Goal: Information Seeking & Learning: Check status

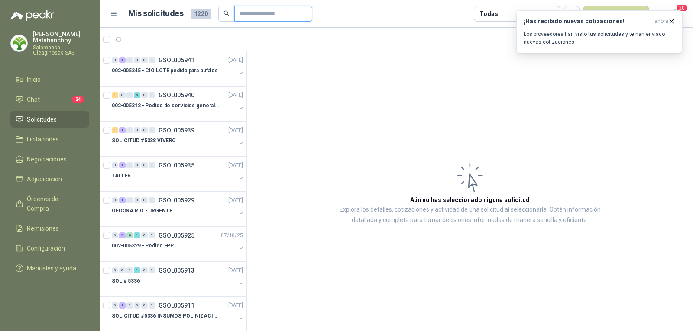
click at [256, 15] on input "text" at bounding box center [270, 13] width 61 height 15
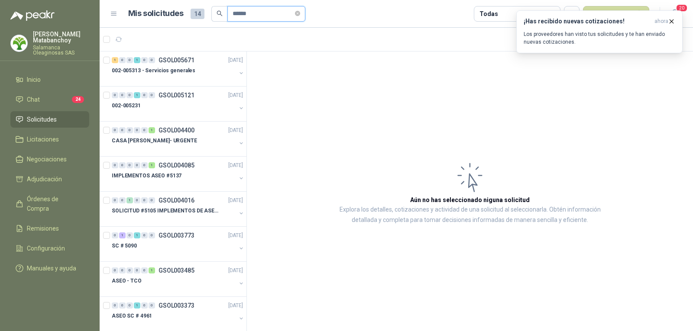
type input "******"
click at [175, 70] on p "002-005313 - Servicios generales" at bounding box center [154, 71] width 84 height 8
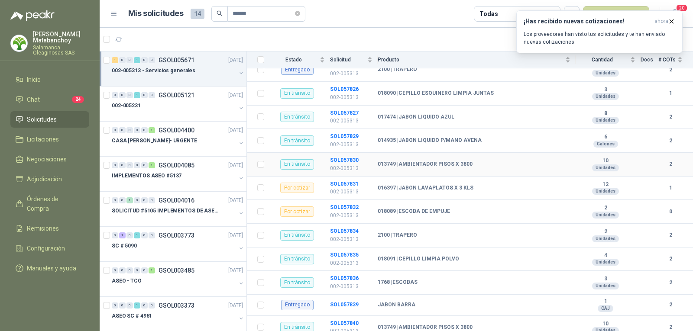
scroll to position [125, 0]
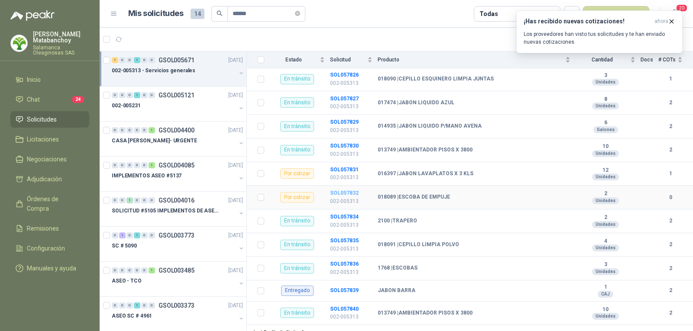
click at [341, 190] on b "SOL057832" at bounding box center [344, 193] width 29 height 6
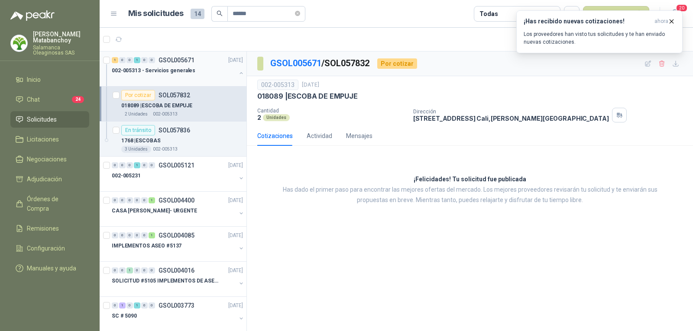
click at [201, 71] on div "002-005313 - Servicios generales" at bounding box center [174, 70] width 124 height 10
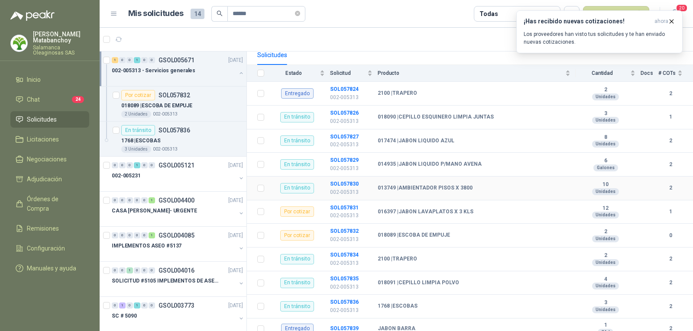
scroll to position [125, 0]
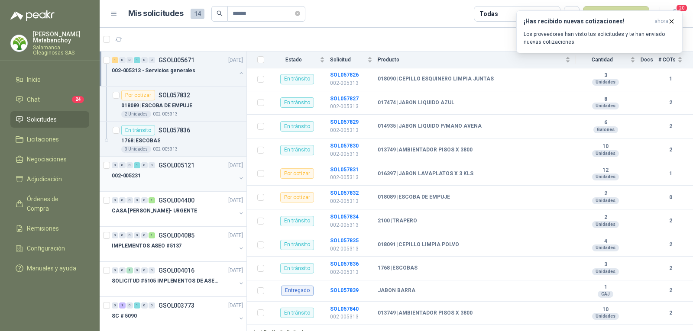
click at [168, 166] on p "GSOL005121" at bounding box center [177, 165] width 36 height 6
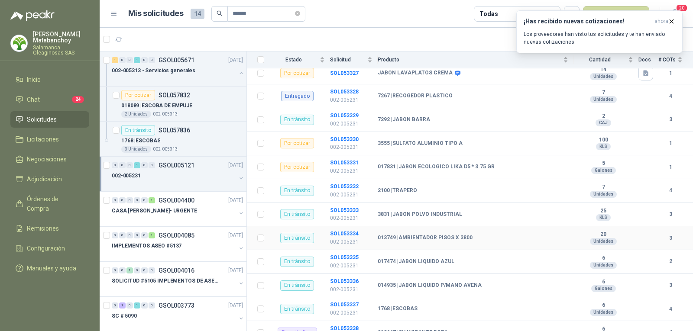
scroll to position [126, 0]
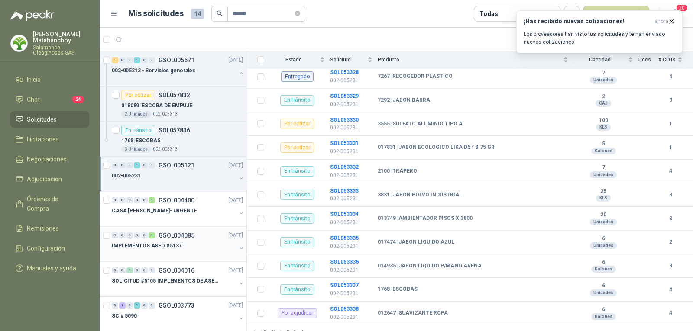
click at [158, 250] on div "IMPLEMENTOS ASEO #5137" at bounding box center [174, 246] width 124 height 10
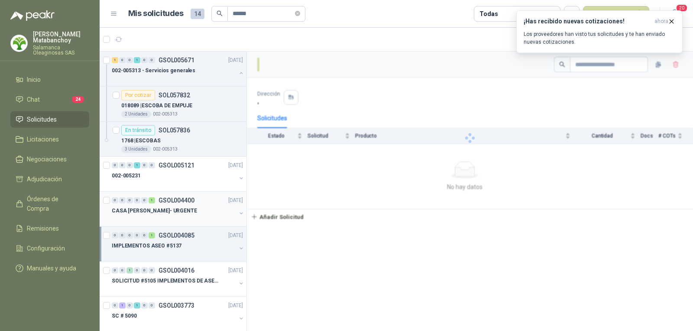
click at [180, 207] on div "CASA ROSA- URGENTE" at bounding box center [174, 211] width 124 height 10
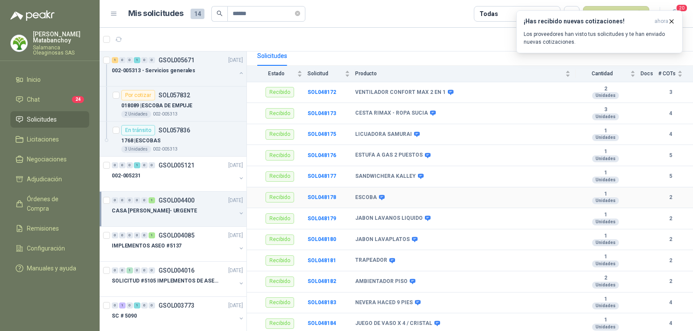
scroll to position [95, 0]
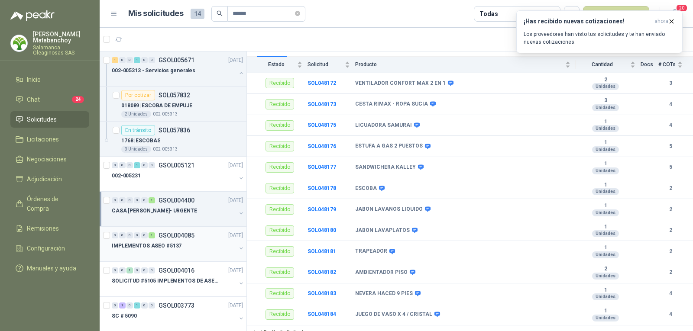
click at [146, 247] on p "IMPLEMENTOS ASEO #5137" at bounding box center [147, 246] width 70 height 8
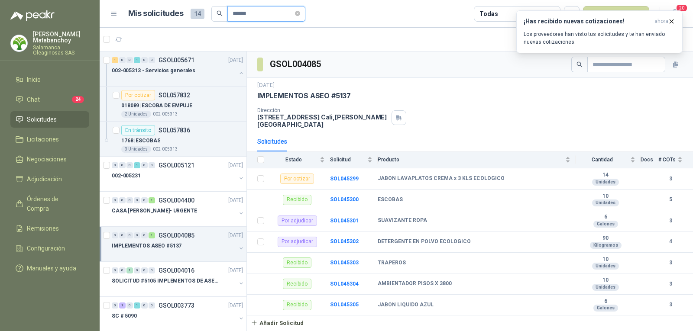
drag, startPoint x: 267, startPoint y: 15, endPoint x: 207, endPoint y: 19, distance: 60.4
click at [207, 19] on div "Mis solicitudes 14 ******" at bounding box center [216, 14] width 177 height 16
click at [44, 224] on span "Remisiones" at bounding box center [43, 229] width 32 height 10
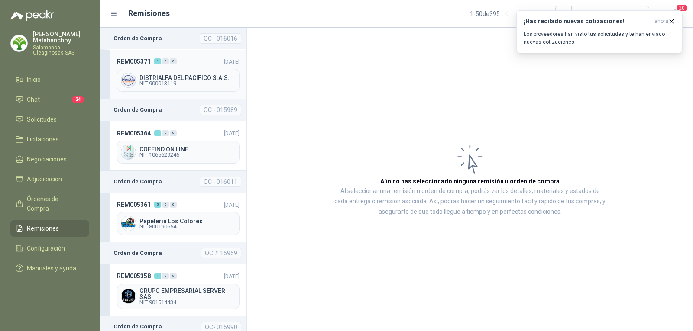
click at [189, 66] on div "REM005371 1 0 0 10/10/2025 DISTRIALFA DEL PACIFICO S.A.S. NIT 900013119" at bounding box center [173, 74] width 147 height 50
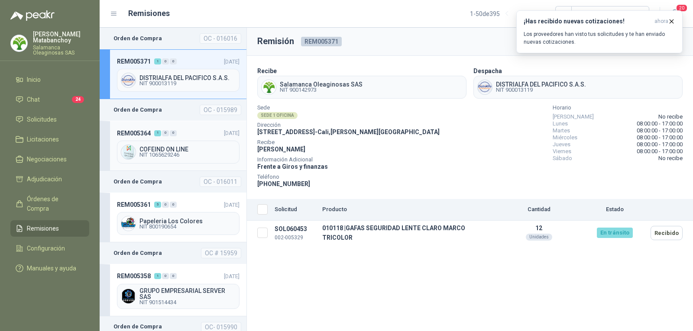
click at [164, 126] on div "REM005364 1 0 0 10/10/2025 COFEIND ON LINE NIT 1065629246" at bounding box center [173, 146] width 147 height 50
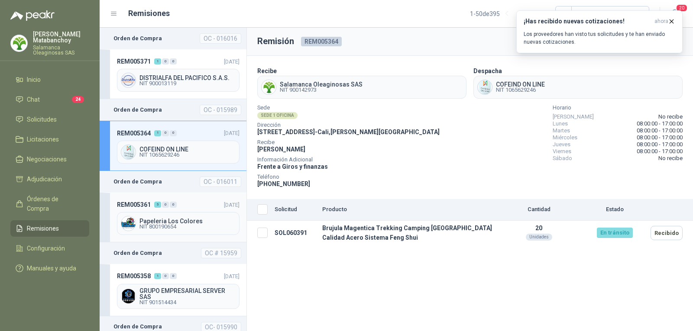
click at [177, 212] on div "REM005361 5 0 0 10/10/2025 Papeleria Los Colores NIT 800190654" at bounding box center [173, 218] width 147 height 50
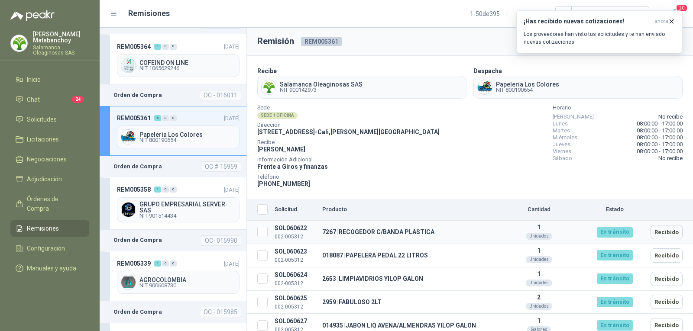
scroll to position [6, 0]
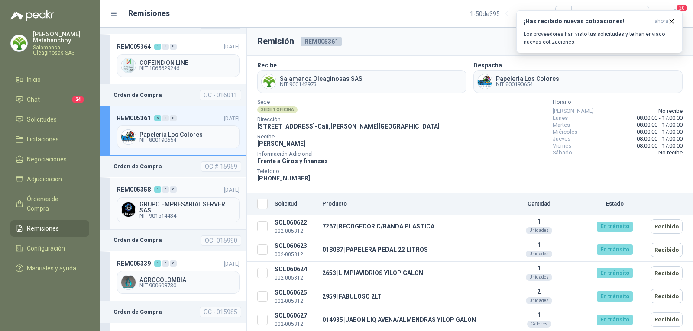
click at [175, 184] on div "REM005358 1 0 0 10/10/2025 GRUPO EMPRESARIAL SERVER SAS NIT 901514434" at bounding box center [173, 204] width 147 height 52
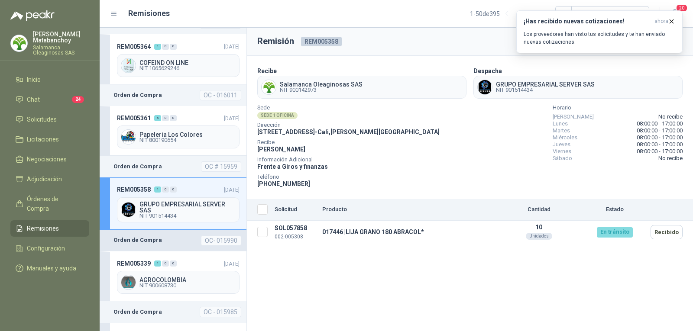
click at [175, 242] on header "Orden de Compra OC- 015990" at bounding box center [173, 241] width 147 height 22
click at [177, 264] on header "REM005339 1 0 0 08/10/2025" at bounding box center [178, 264] width 123 height 10
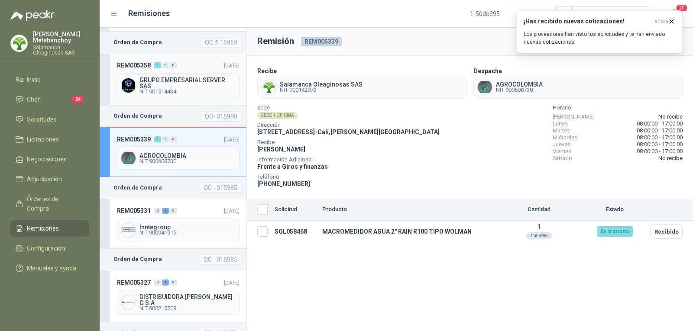
scroll to position [217, 0]
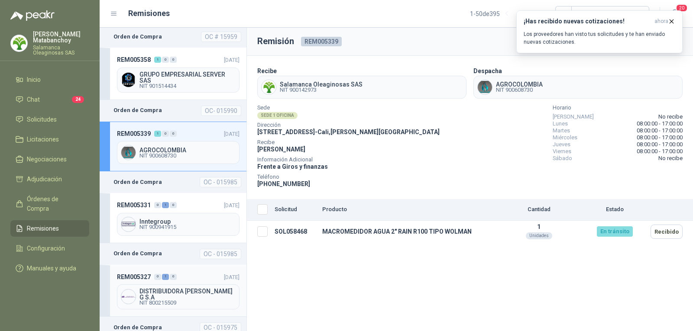
click at [181, 286] on div "DISTRIBUIDORA JORGE MARIO URIBE G S.A NIT 800215509" at bounding box center [178, 297] width 123 height 25
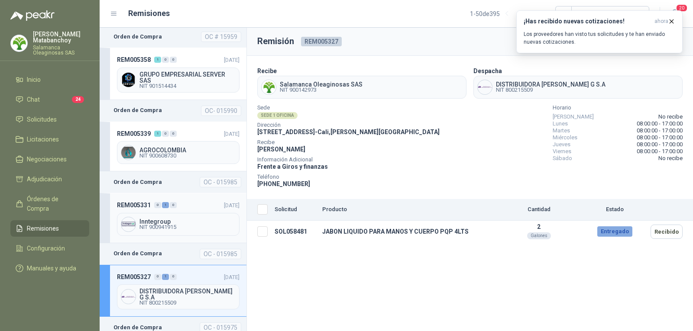
click at [194, 219] on div "Inntegroup NIT 900941915" at bounding box center [178, 224] width 123 height 23
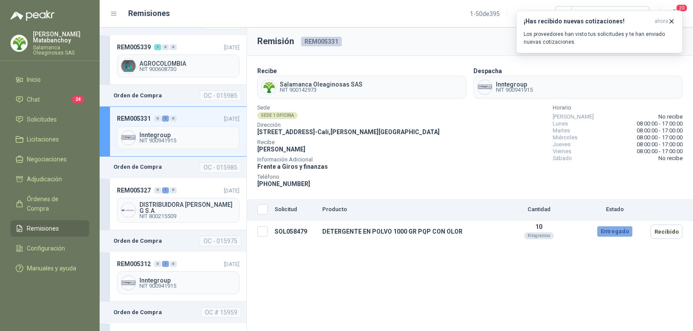
scroll to position [347, 0]
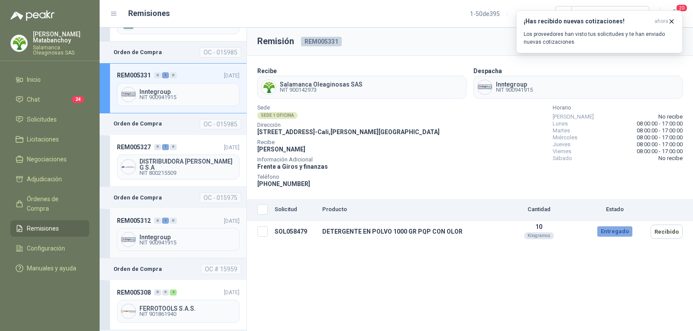
click at [185, 235] on span "Inntegroup" at bounding box center [188, 237] width 96 height 6
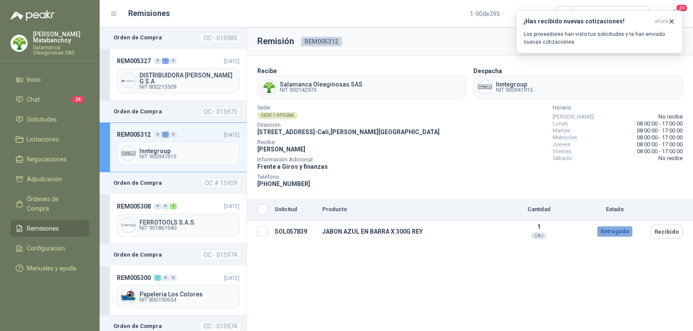
scroll to position [433, 0]
click at [182, 207] on header "REM005308 0 0 2 03/10/2025" at bounding box center [178, 206] width 123 height 10
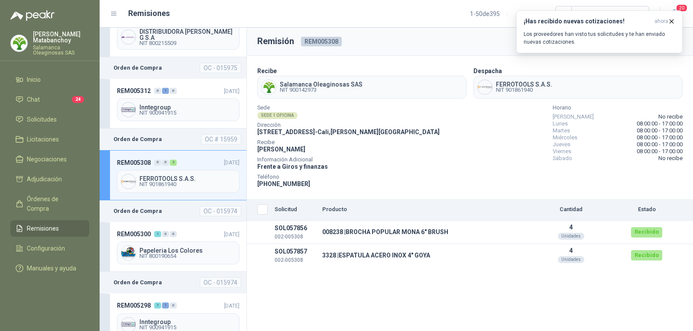
scroll to position [520, 0]
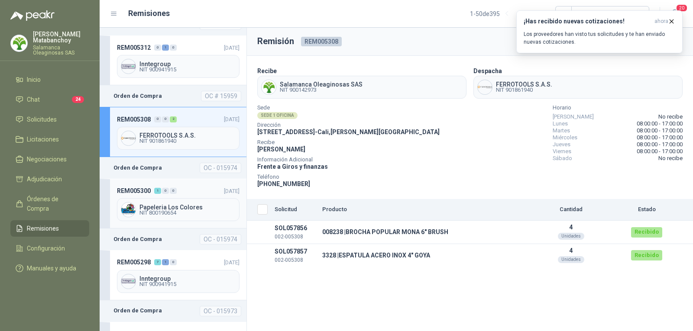
click at [178, 196] on div "REM005300 1 0 0 02/10/2025 Papeleria Los Colores NIT 800190654" at bounding box center [173, 204] width 147 height 50
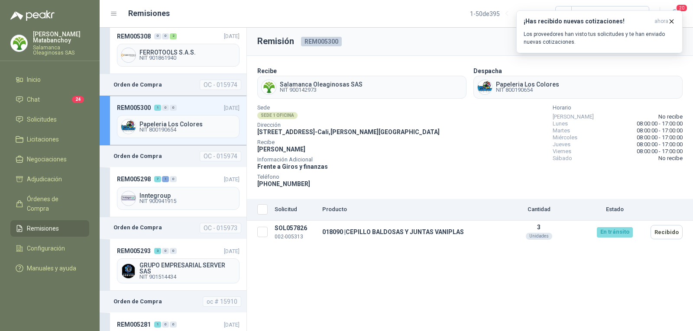
scroll to position [607, 0]
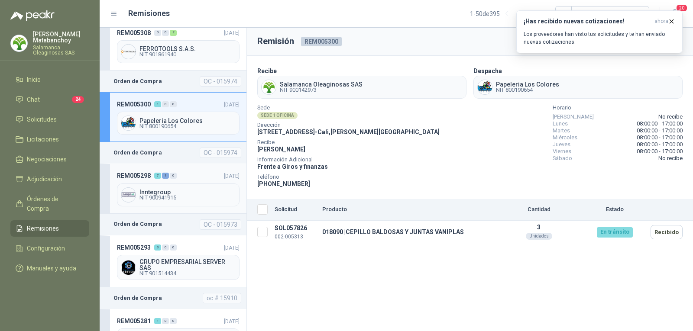
click at [185, 176] on header "REM005298 7 1 0 02/10/2025" at bounding box center [178, 176] width 123 height 10
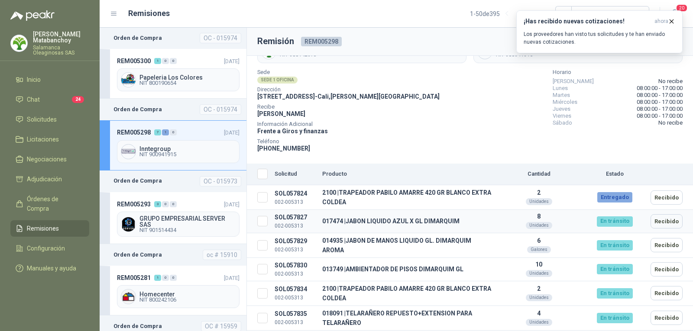
scroll to position [83, 0]
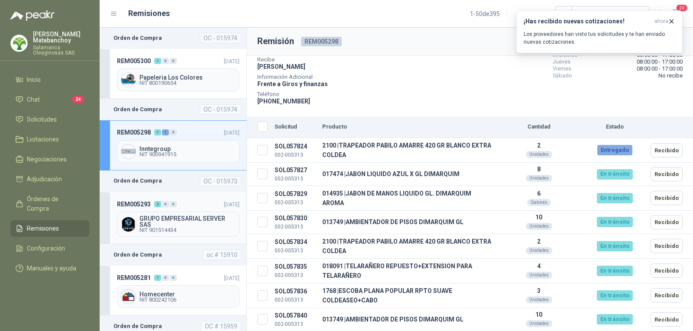
click at [195, 207] on header "REM005293 3 0 0 02/10/2025" at bounding box center [178, 205] width 123 height 10
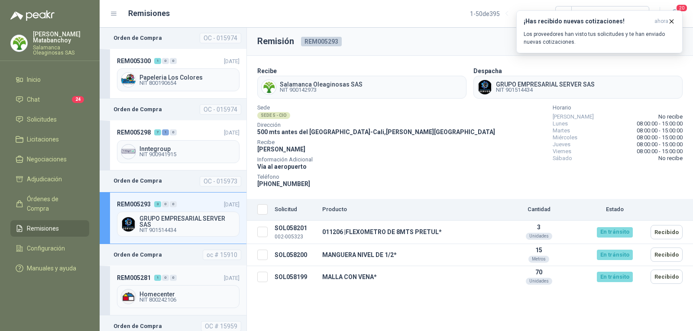
click at [182, 276] on header "REM005281 1 0 0 01/10/2025" at bounding box center [178, 278] width 123 height 10
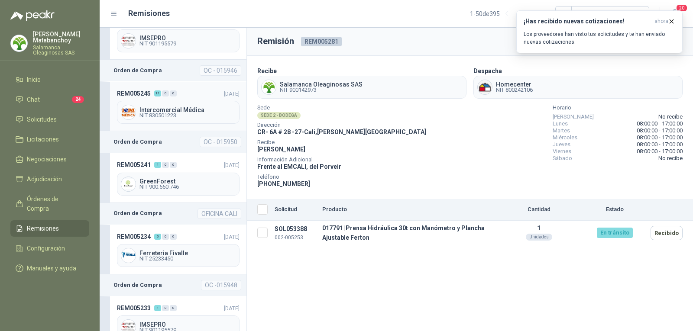
scroll to position [1127, 0]
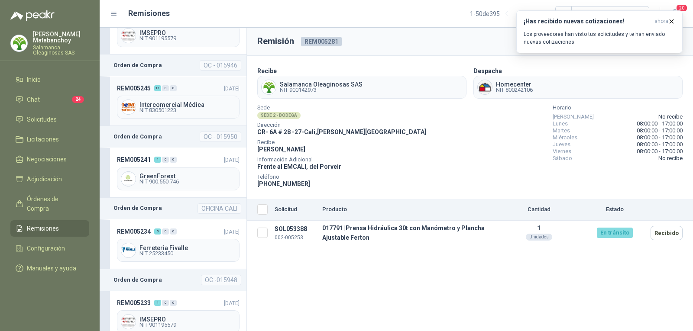
click at [199, 89] on header "REM005245 11 0 0 26/09/2025" at bounding box center [178, 89] width 123 height 10
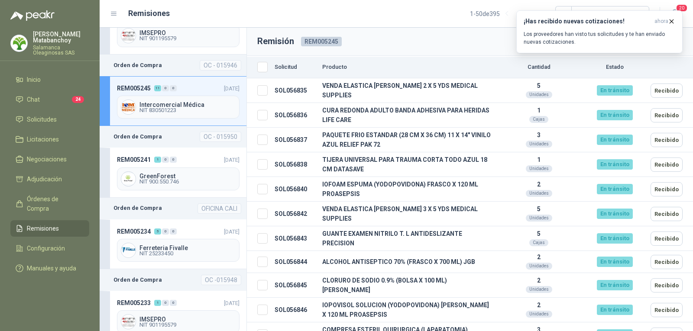
scroll to position [150, 0]
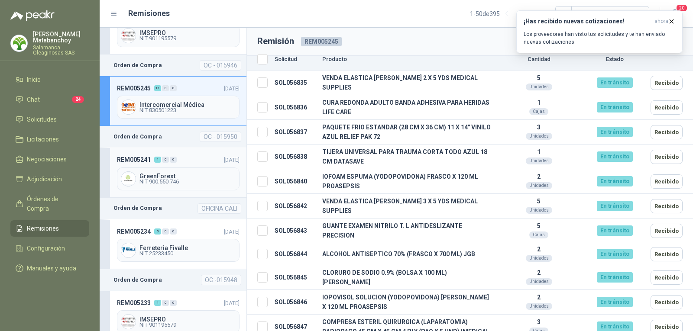
click at [174, 151] on div "REM005241 1 0 0 26/09/2025 GreenForest NIT 900.550.746" at bounding box center [173, 173] width 147 height 50
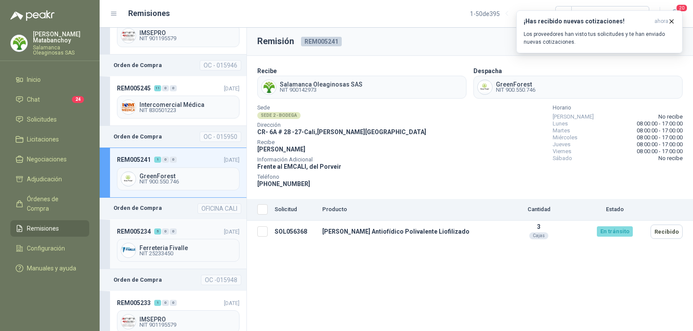
click at [158, 236] on div "REM005234 5 0 0 25/09/2025 Ferreteria Fivalle NIT 25233450" at bounding box center [173, 245] width 147 height 50
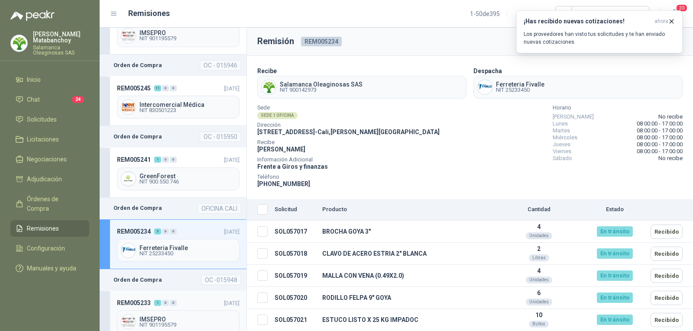
click at [190, 296] on div "REM005233 1 0 0 25/09/2025 IMSEPRO NIT 901195579" at bounding box center [173, 316] width 147 height 50
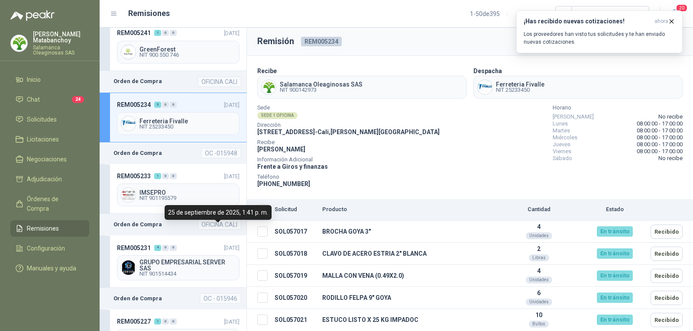
scroll to position [1257, 0]
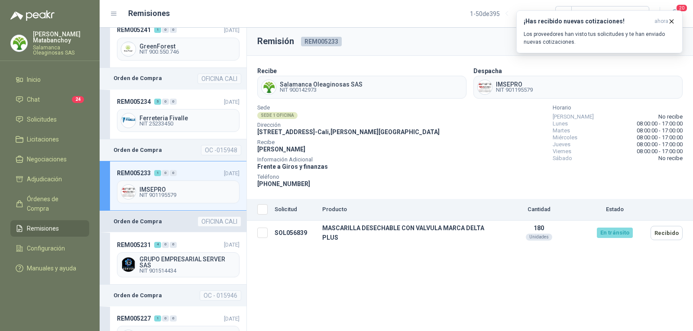
scroll to position [1430, 0]
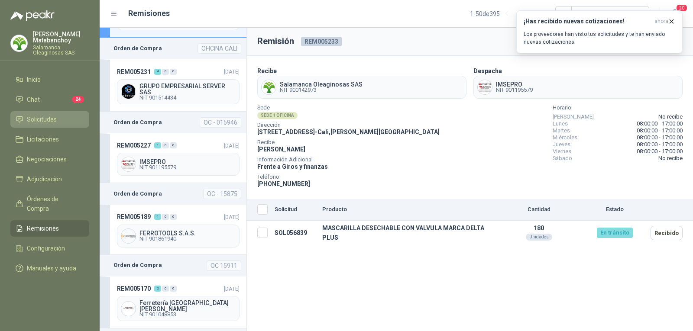
click at [47, 116] on span "Solicitudes" at bounding box center [42, 120] width 30 height 10
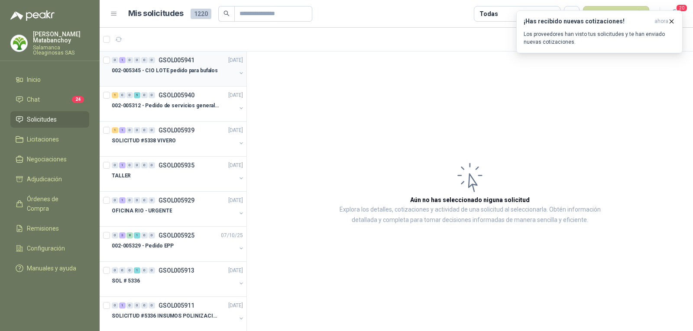
click at [201, 69] on p "002-005345 - CIO LOTE pedido para bufalos" at bounding box center [165, 71] width 106 height 8
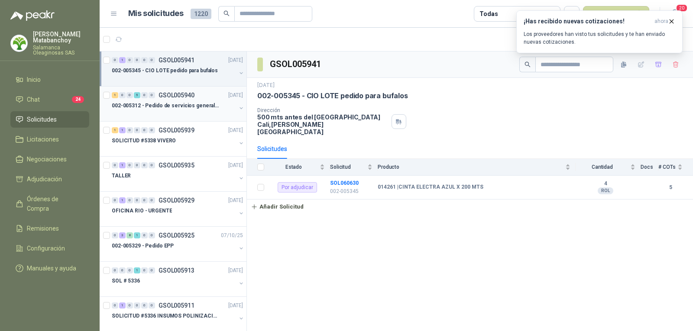
click at [195, 106] on p "002-005312 - Pedido de servicios generales CASA RO" at bounding box center [166, 106] width 108 height 8
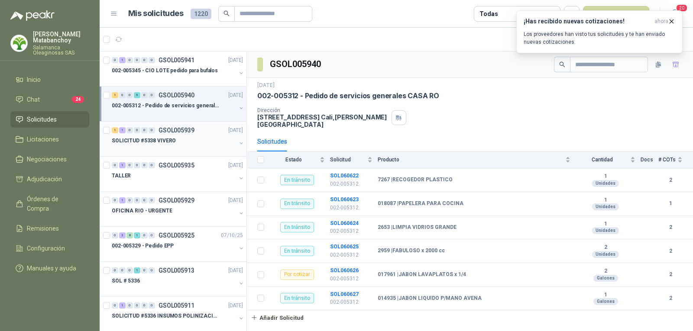
click at [165, 140] on p "SOLICITUD #5338 VIVERO" at bounding box center [144, 141] width 64 height 8
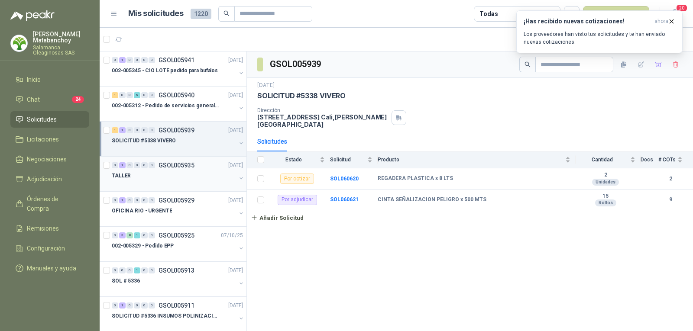
click at [165, 175] on div "TALLER" at bounding box center [174, 176] width 124 height 10
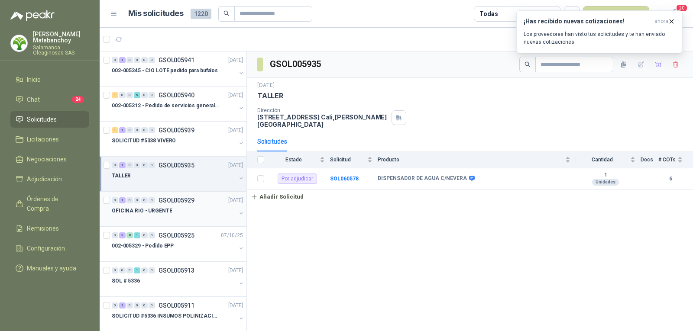
click at [177, 215] on div "OFICINA RIO - URGENTE" at bounding box center [174, 211] width 124 height 10
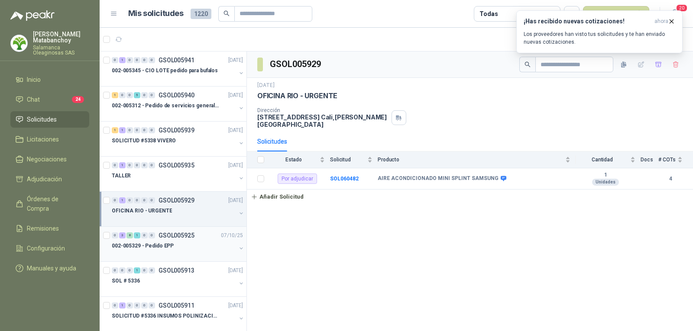
click at [185, 236] on p "GSOL005925" at bounding box center [177, 236] width 36 height 6
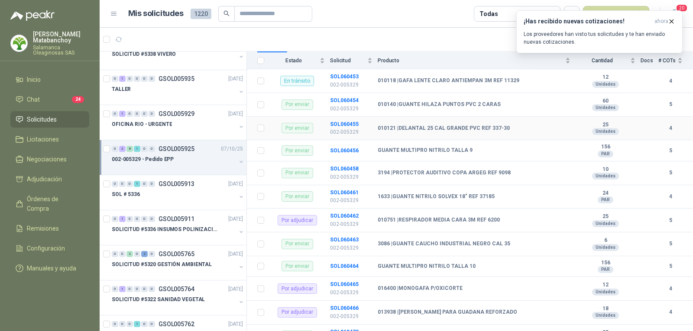
scroll to position [122, 0]
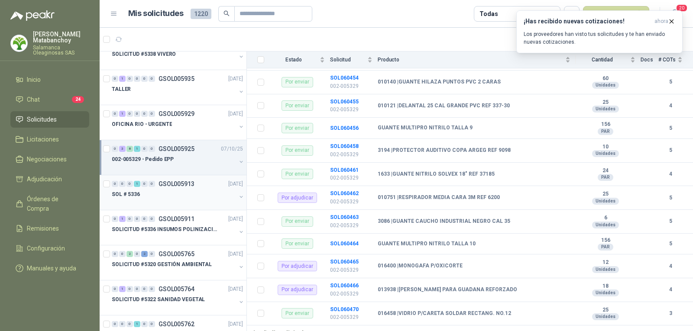
click at [159, 200] on div at bounding box center [174, 203] width 124 height 7
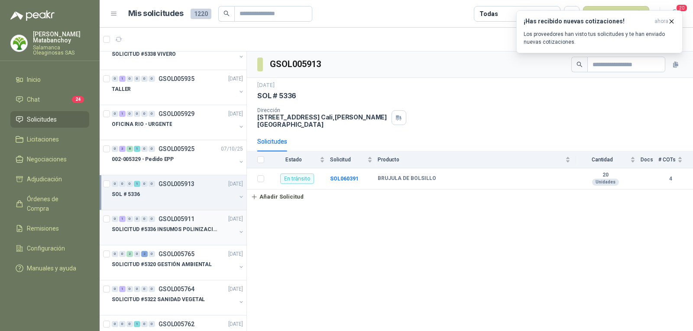
click at [149, 229] on p "SOLICITUD #5336 INSUMOS POLINIZACIÓN" at bounding box center [166, 230] width 108 height 8
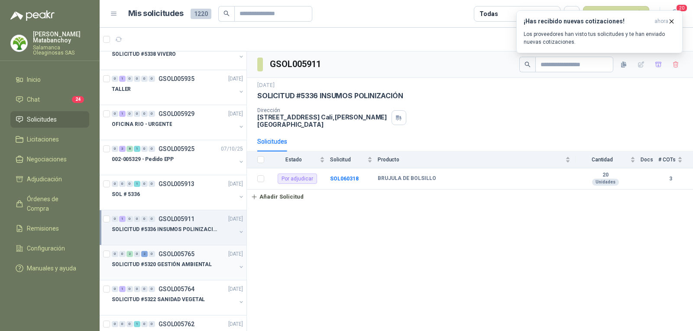
click at [178, 266] on p "SOLICITUD #5320 GESTIÓN AMBIENTAL" at bounding box center [162, 265] width 100 height 8
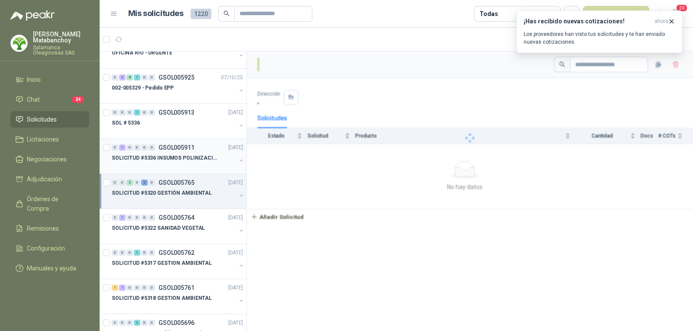
scroll to position [173, 0]
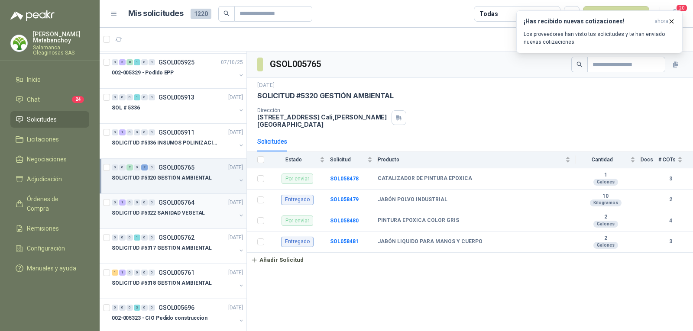
click at [182, 222] on div at bounding box center [174, 221] width 124 height 7
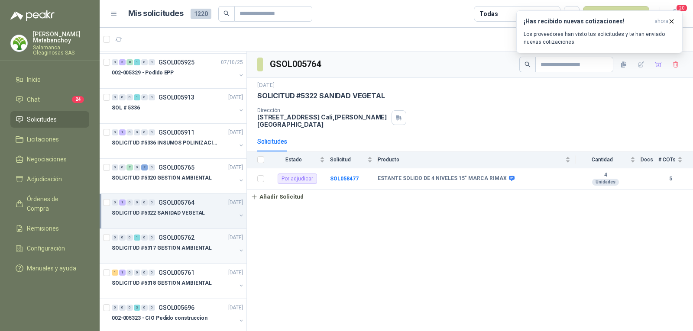
click at [202, 240] on div "0 0 0 1 0 0 GSOL005762 02/10/25" at bounding box center [178, 238] width 133 height 10
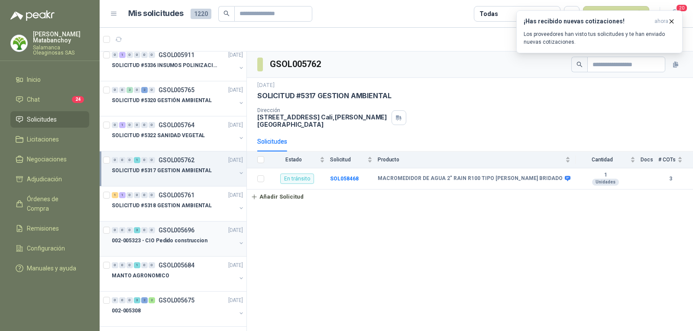
scroll to position [260, 0]
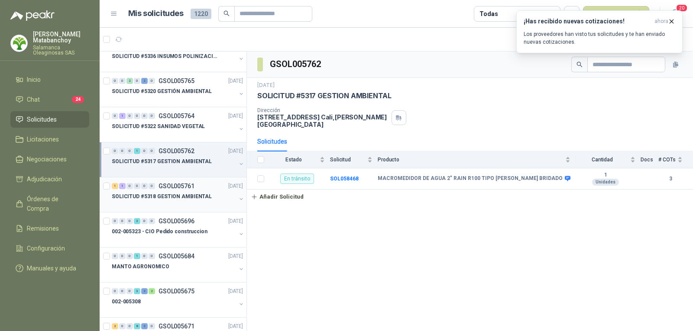
click at [181, 199] on p "SOLICITUD #5318 GESTION AMBIENTAL" at bounding box center [162, 197] width 100 height 8
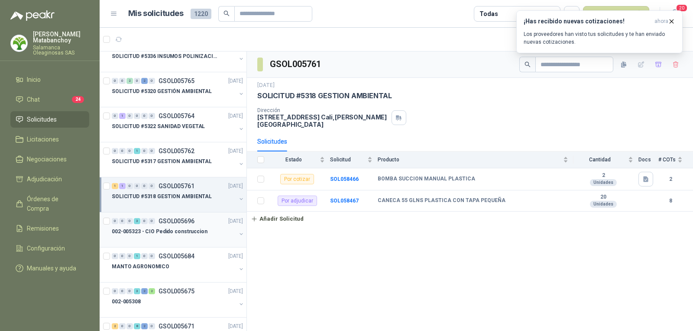
click at [162, 231] on p "002-005323 - CIO Pedido construccion" at bounding box center [160, 232] width 96 height 8
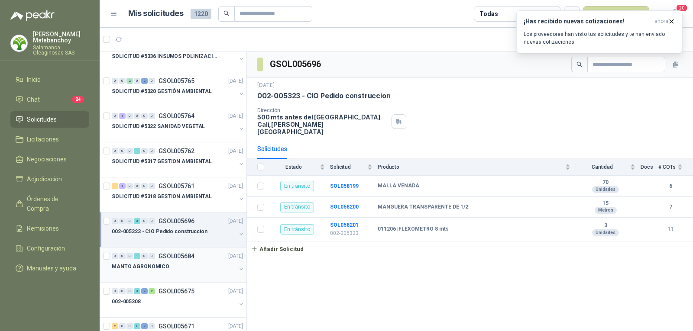
click at [182, 260] on div "0 0 0 1 0 0 GSOL005684 29/09/25" at bounding box center [178, 256] width 133 height 10
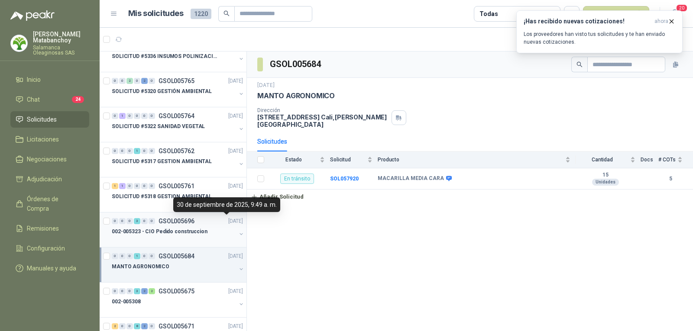
scroll to position [347, 0]
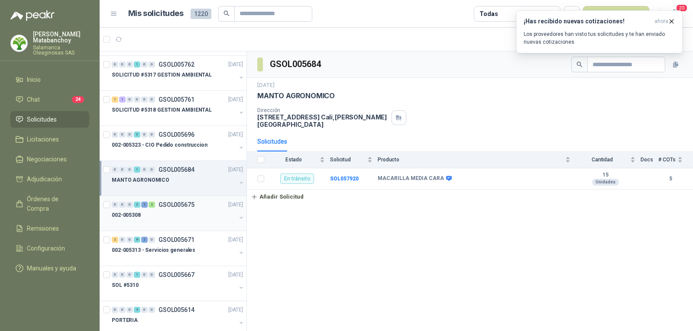
click at [178, 200] on div "0 0 0 3 2 2 GSOL005675 26/09/25" at bounding box center [178, 205] width 133 height 10
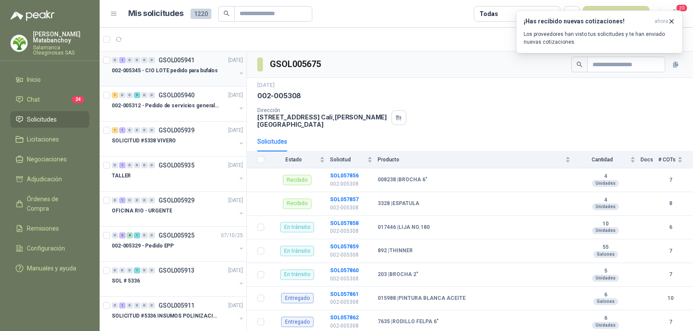
click at [179, 73] on p "002-005345 - CIO LOTE pedido para bufalos" at bounding box center [165, 71] width 106 height 8
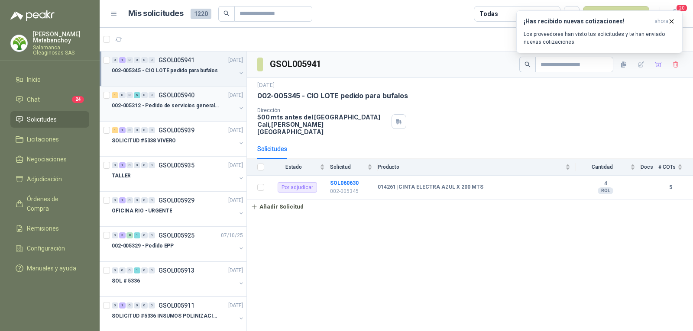
click at [185, 117] on div at bounding box center [174, 114] width 124 height 7
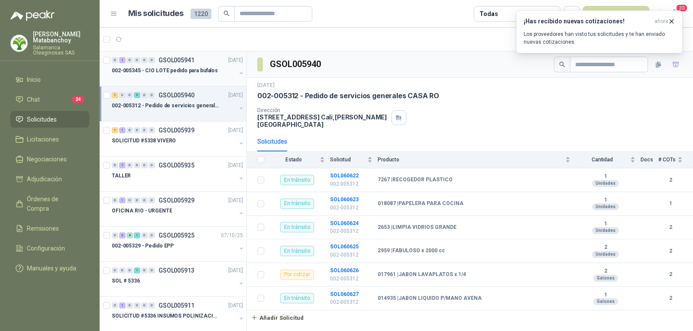
click at [171, 73] on p "002-005345 - CIO LOTE pedido para bufalos" at bounding box center [165, 71] width 106 height 8
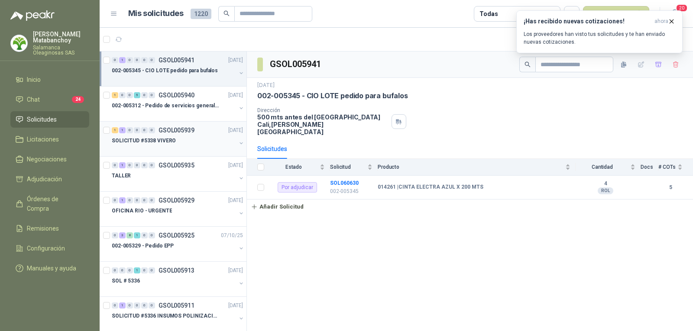
click at [186, 140] on div "SOLICITUD #5338 VIVERO" at bounding box center [174, 141] width 124 height 10
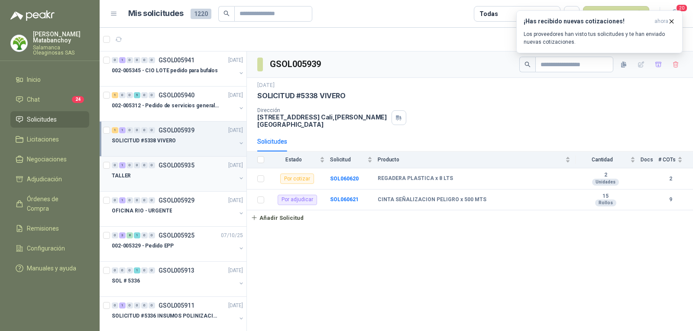
click at [185, 181] on div "TALLER" at bounding box center [174, 176] width 124 height 10
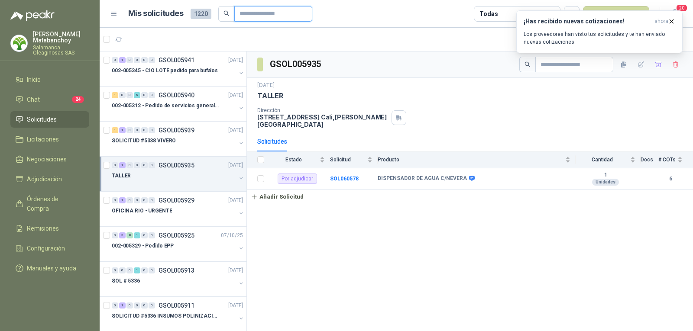
click at [248, 16] on input "text" at bounding box center [270, 13] width 61 height 15
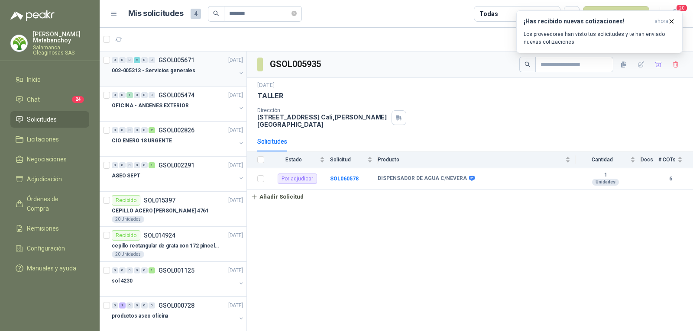
click at [185, 80] on div at bounding box center [174, 79] width 124 height 7
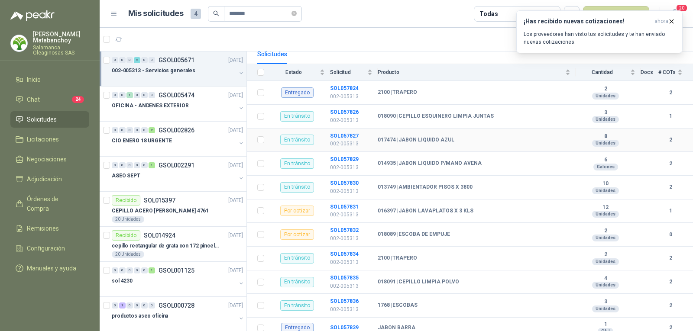
scroll to position [125, 0]
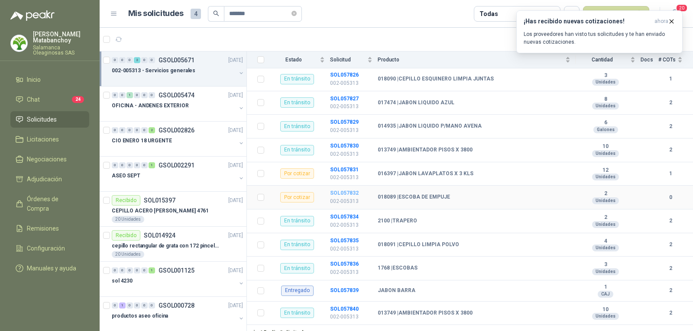
click at [344, 190] on b "SOL057832" at bounding box center [344, 193] width 29 height 6
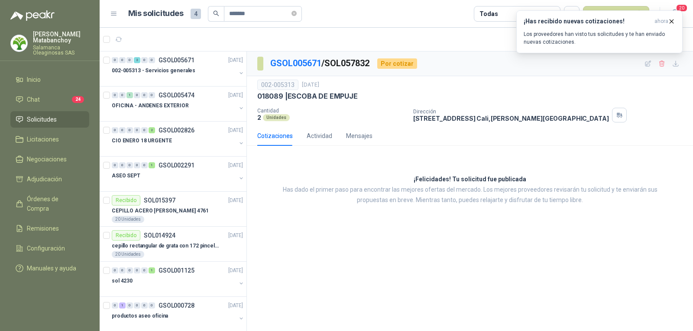
click at [392, 68] on div "Por cotizar" at bounding box center [397, 63] width 40 height 10
click at [404, 71] on div "GSOL005671 / SOL057832 Por cotizar" at bounding box center [470, 64] width 446 height 25
click at [387, 133] on div "Cotizaciones Actividad Mensajes" at bounding box center [469, 136] width 425 height 20
click at [189, 78] on div at bounding box center [174, 79] width 124 height 7
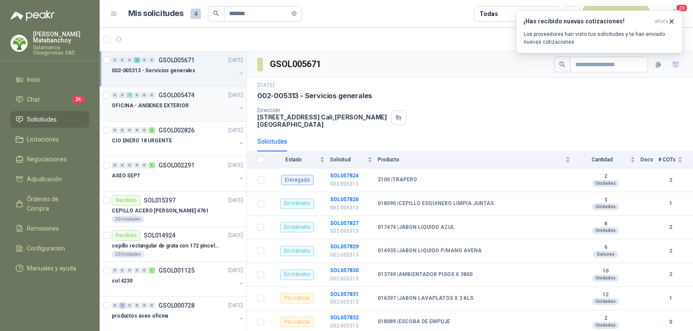
click at [184, 114] on div at bounding box center [174, 114] width 124 height 7
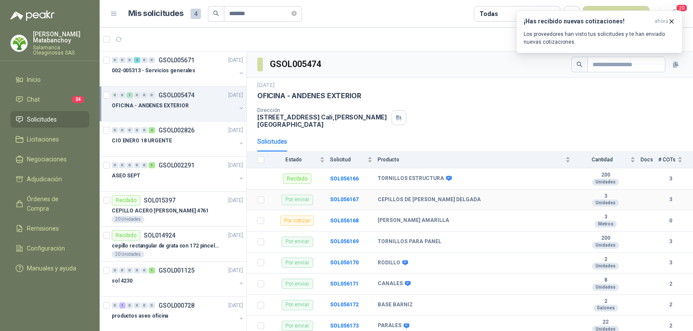
scroll to position [11, 0]
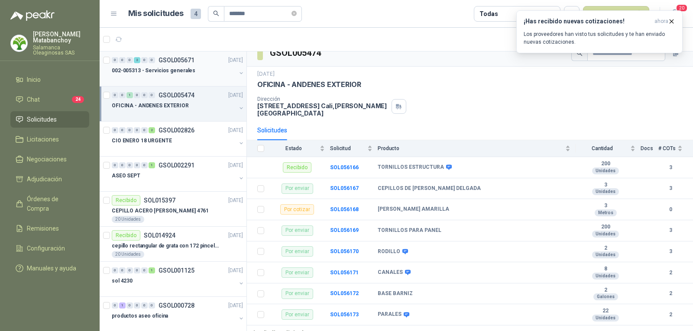
click at [175, 78] on div at bounding box center [174, 79] width 124 height 7
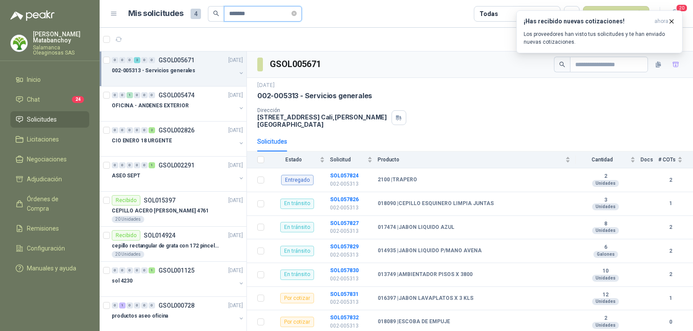
click at [261, 18] on input "*******" at bounding box center [259, 13] width 61 height 15
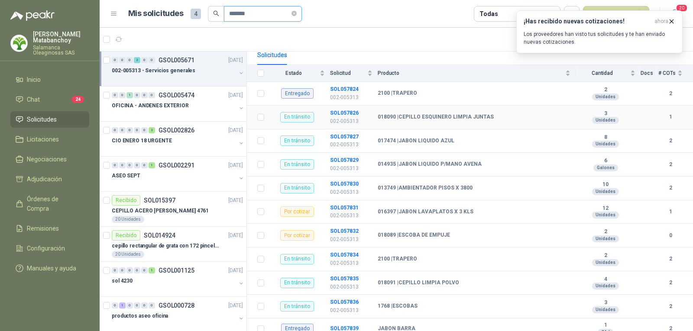
scroll to position [125, 0]
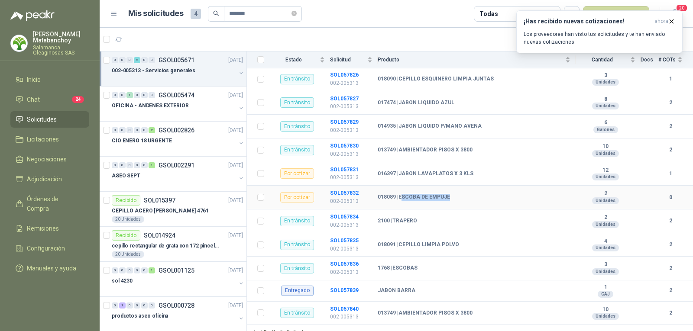
drag, startPoint x: 402, startPoint y: 190, endPoint x: 470, endPoint y: 195, distance: 67.8
click at [470, 195] on div "018089 | ESCOBA DE EMPUJE" at bounding box center [474, 197] width 193 height 7
drag, startPoint x: 416, startPoint y: 263, endPoint x: 605, endPoint y: 262, distance: 188.9
click at [605, 262] on tr "En tránsito SOL057836 002-005313 1768 | ESCOBAS 3 Unidades 2" at bounding box center [470, 269] width 446 height 24
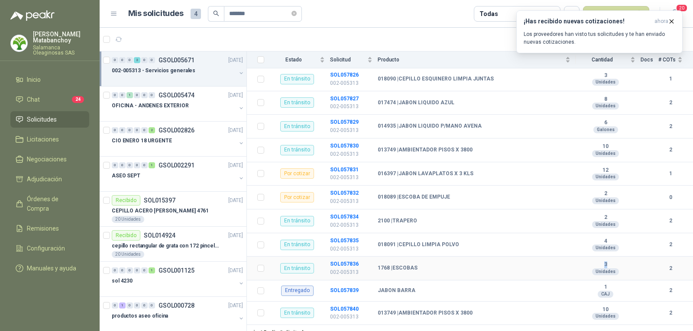
click at [605, 262] on b "3" at bounding box center [606, 265] width 60 height 7
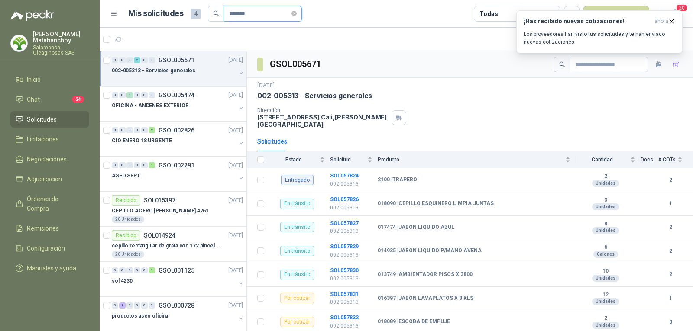
drag, startPoint x: 266, startPoint y: 17, endPoint x: 195, endPoint y: 15, distance: 71.1
click at [195, 15] on div "Mis solicitudes 4 *******" at bounding box center [215, 14] width 174 height 16
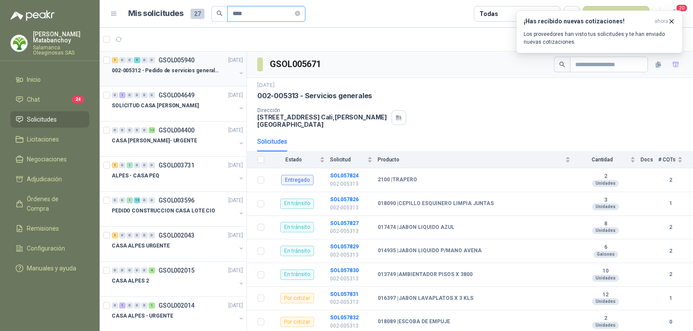
type input "****"
click at [179, 79] on div at bounding box center [174, 79] width 124 height 7
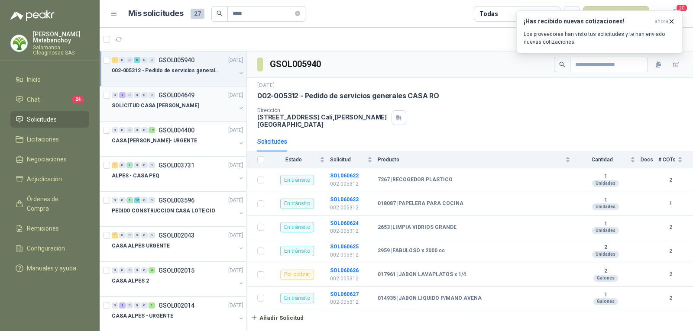
click at [172, 118] on div "0 1 0 0 0 0 GSOL004649 29/07/25 SOLICITUD CASA ROSA" at bounding box center [173, 104] width 147 height 35
click at [165, 105] on p "SOLICITUD CASA ROSA" at bounding box center [155, 106] width 87 height 8
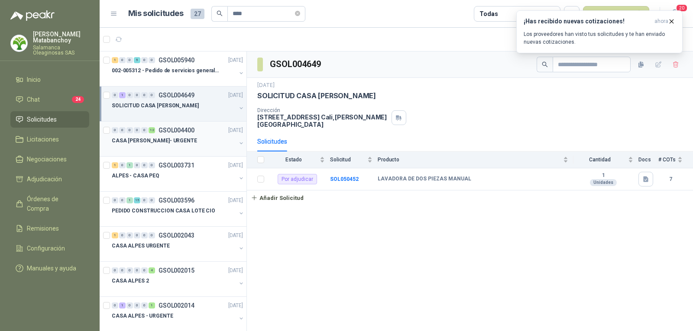
click at [166, 145] on div "CASA ROSA- URGENTE" at bounding box center [174, 141] width 124 height 10
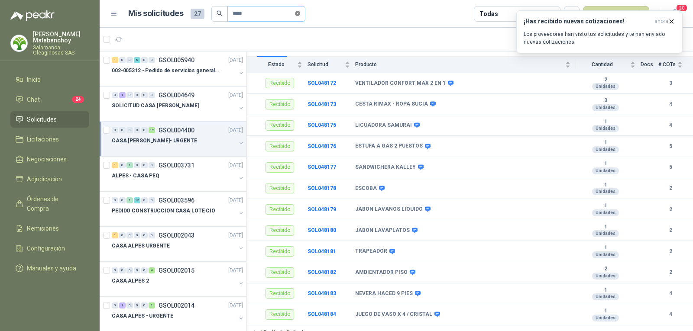
click at [300, 12] on icon "close-circle" at bounding box center [297, 13] width 5 height 5
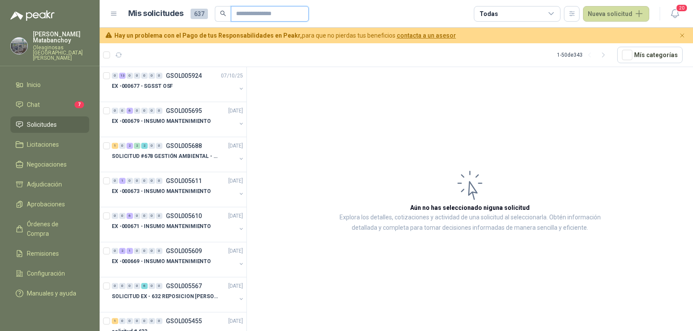
drag, startPoint x: 0, startPoint y: 0, endPoint x: 273, endPoint y: 17, distance: 273.1
click at [273, 17] on input "text" at bounding box center [266, 13] width 61 height 15
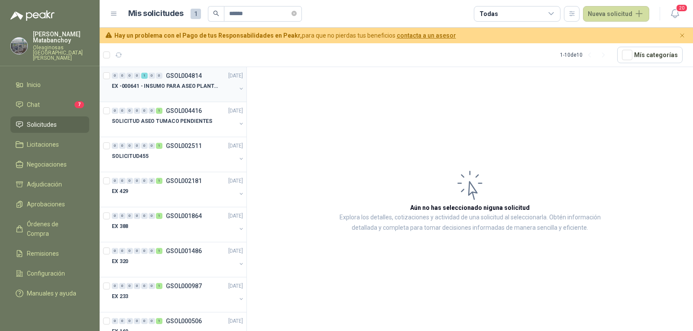
click at [163, 93] on div at bounding box center [174, 94] width 124 height 7
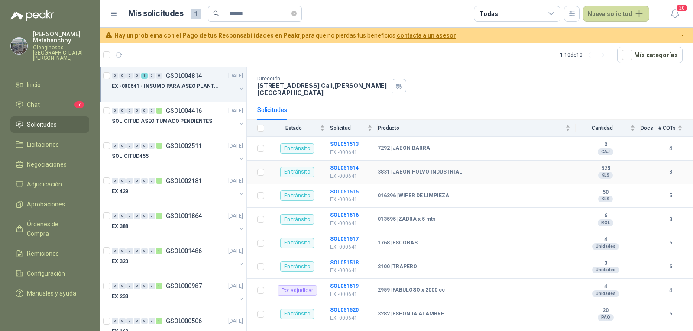
scroll to position [48, 0]
click at [174, 126] on div "SOLICITUD ASEO TUMACO PENDIENTES" at bounding box center [174, 121] width 124 height 10
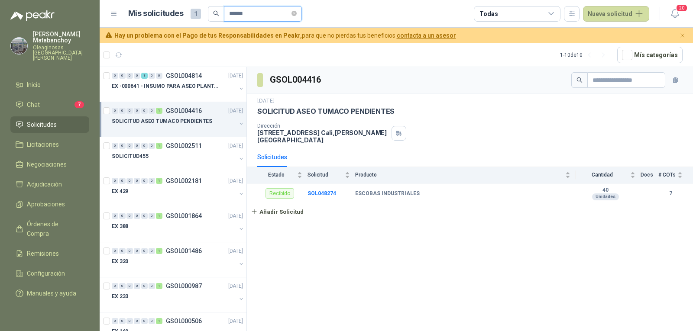
click at [272, 21] on input "******" at bounding box center [259, 13] width 61 height 15
drag, startPoint x: 262, startPoint y: 16, endPoint x: 192, endPoint y: 24, distance: 70.2
click at [192, 24] on header "Mis solicitudes 1 ****** Todas Nueva solicitud 20" at bounding box center [397, 14] width 594 height 28
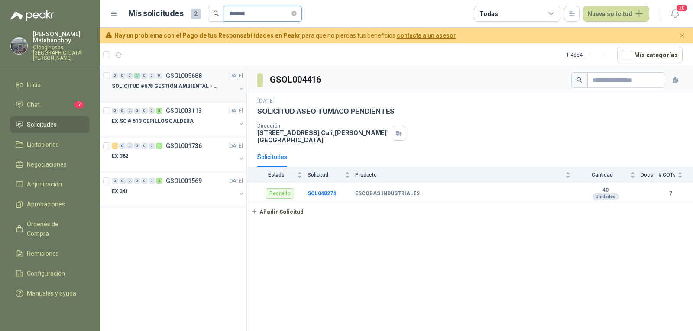
type input "*******"
click at [182, 80] on div "0 0 0 1 0 0 0 GSOL005688 [DATE]" at bounding box center [178, 76] width 133 height 10
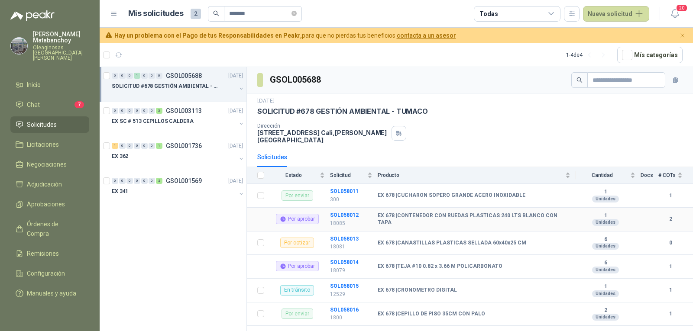
scroll to position [24, 0]
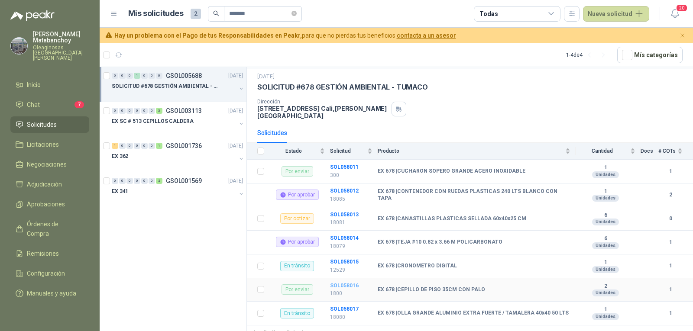
click at [344, 283] on b "SOL058016" at bounding box center [344, 286] width 29 height 6
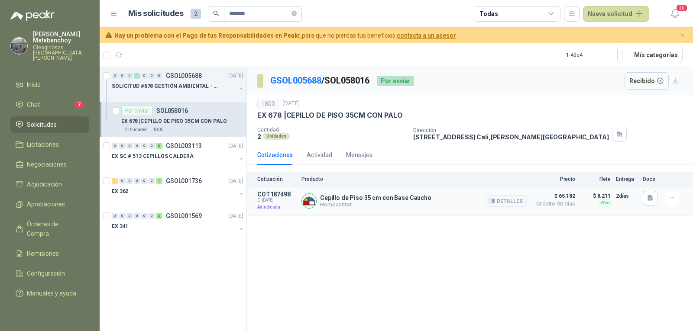
click at [365, 198] on p "Cepillo de Piso 35 cm con Base Caucho" at bounding box center [375, 198] width 111 height 7
copy p "Cepillo de Piso 35 cm con Base Caucho"
click at [404, 267] on div "GSOL005688 / SOL058016 Por enviar Recibido 1800 [DATE] EX 678 | CEPILLO DE PISO…" at bounding box center [470, 200] width 446 height 267
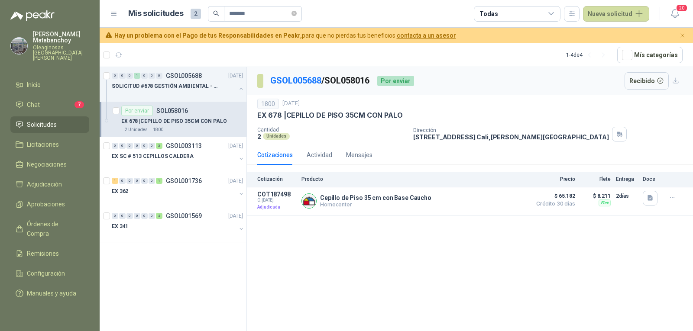
click at [399, 288] on div "GSOL005688 / SOL058016 Por enviar Recibido 1800 [DATE] EX 678 | CEPILLO DE PISO…" at bounding box center [470, 200] width 446 height 267
click at [651, 197] on icon "button" at bounding box center [650, 198] width 5 height 6
click at [629, 179] on button "image.png" at bounding box center [633, 179] width 38 height 9
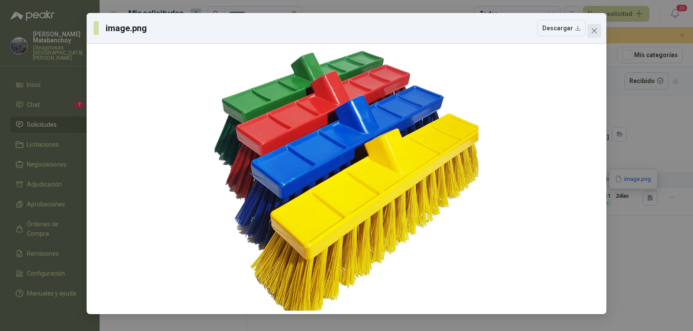
click at [595, 32] on icon "close" at bounding box center [594, 30] width 7 height 7
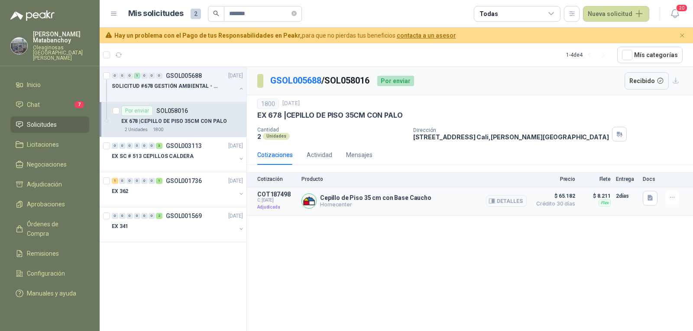
click at [497, 200] on button "Detalles" at bounding box center [506, 201] width 41 height 12
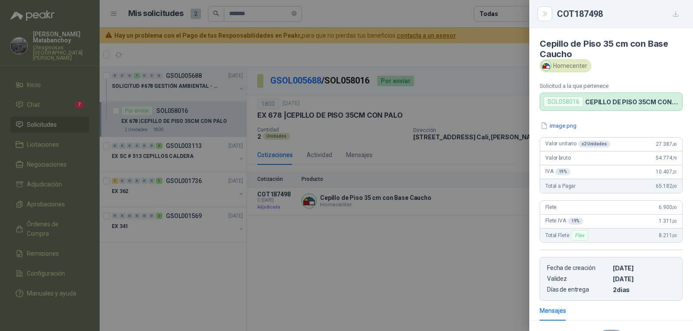
click at [440, 211] on div at bounding box center [346, 165] width 693 height 331
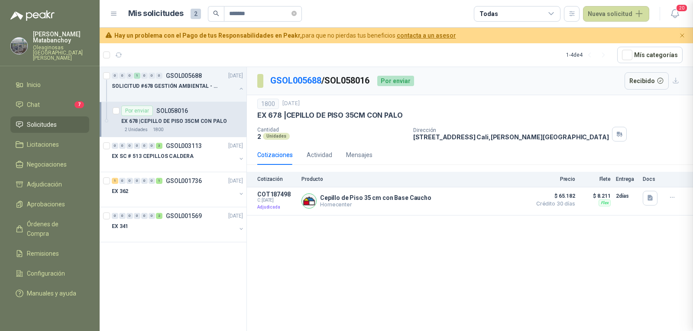
scroll to position [114, 0]
click at [267, 101] on div "1800" at bounding box center [268, 104] width 22 height 10
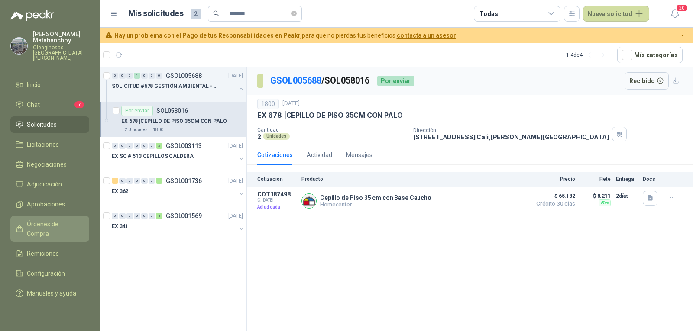
click at [60, 216] on link "Órdenes de Compra" at bounding box center [49, 229] width 79 height 26
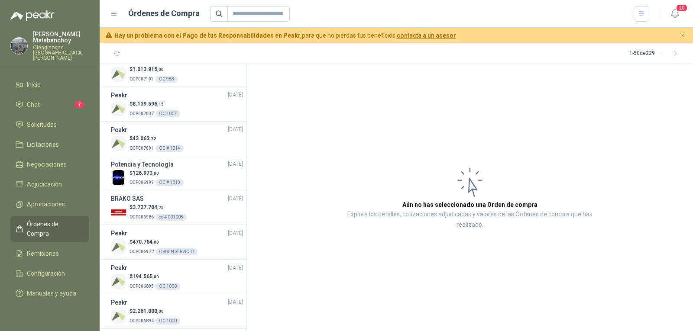
scroll to position [477, 0]
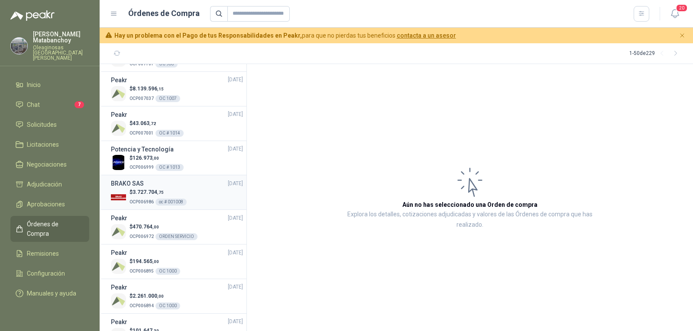
click at [191, 190] on div "$ 3.727.704 ,75 OCP006986 oc # 001008" at bounding box center [177, 197] width 132 height 18
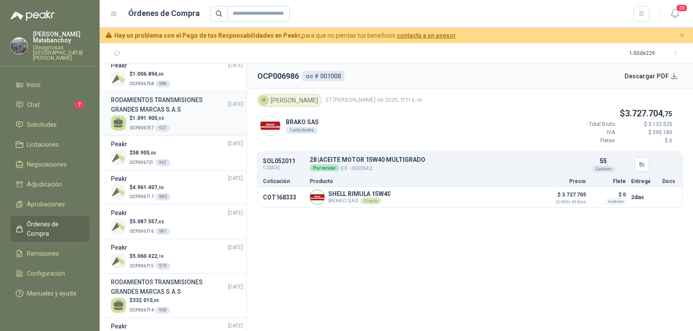
scroll to position [1127, 0]
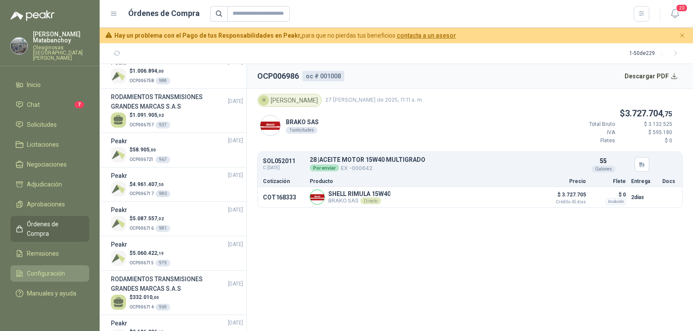
click at [45, 266] on link "Configuración" at bounding box center [49, 274] width 79 height 16
click at [43, 249] on span "Remisiones" at bounding box center [43, 254] width 32 height 10
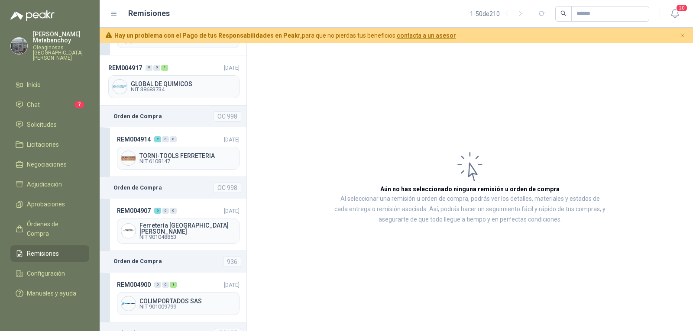
scroll to position [1993, 0]
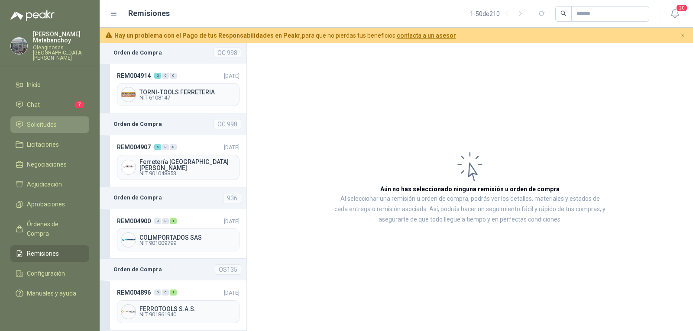
click at [40, 120] on span "Solicitudes" at bounding box center [42, 125] width 30 height 10
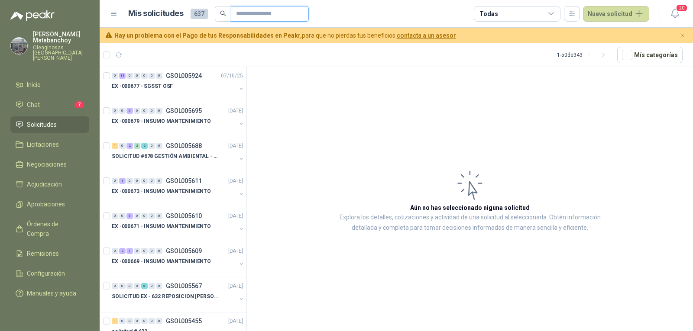
click at [266, 7] on input "text" at bounding box center [266, 13] width 61 height 15
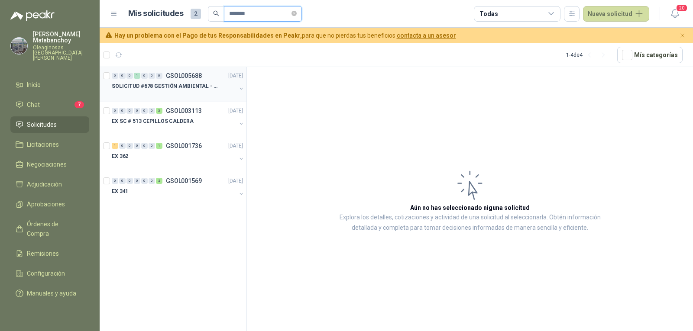
type input "*******"
click at [195, 84] on p "SOLICITUD #678 GESTIÓN AMBIENTAL - TUMACO" at bounding box center [166, 86] width 108 height 8
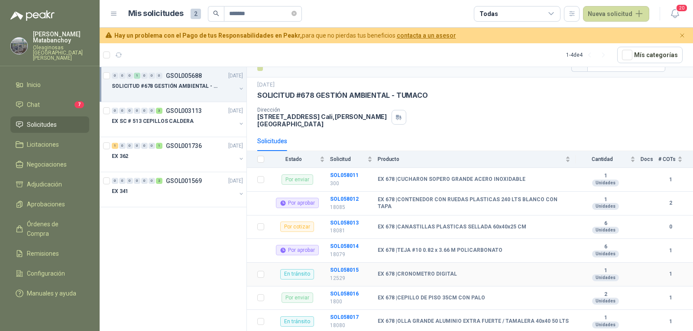
scroll to position [24, 0]
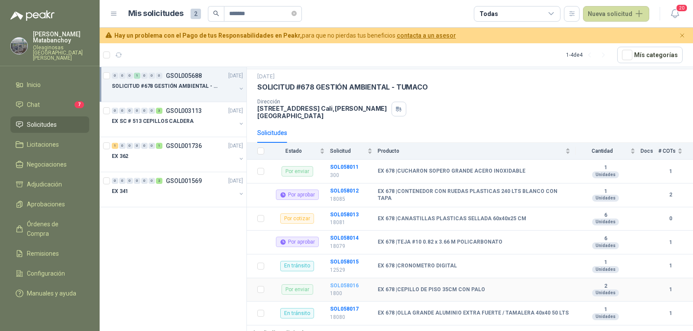
click at [349, 283] on b "SOL058016" at bounding box center [344, 286] width 29 height 6
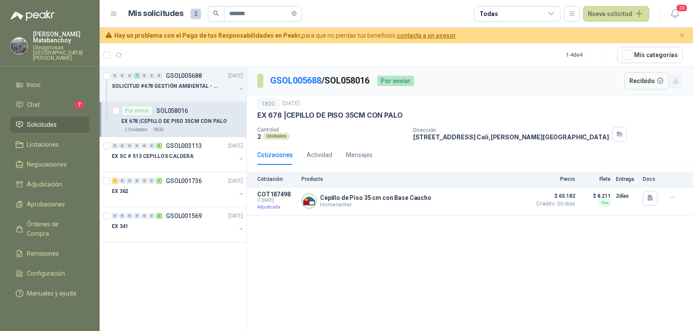
click at [674, 80] on icon "button" at bounding box center [675, 80] width 7 height 7
click at [401, 47] on article "1 - 4 de 4 Mís categorías" at bounding box center [397, 54] width 594 height 23
click at [469, 316] on div "GSOL005688 / SOL058016 Por enviar Recibido 1800 [DATE] EX 678 | CEPILLO DE PISO…" at bounding box center [470, 200] width 446 height 267
click at [176, 89] on p "SOLICITUD #678 GESTIÓN AMBIENTAL - TUMACO" at bounding box center [166, 86] width 108 height 8
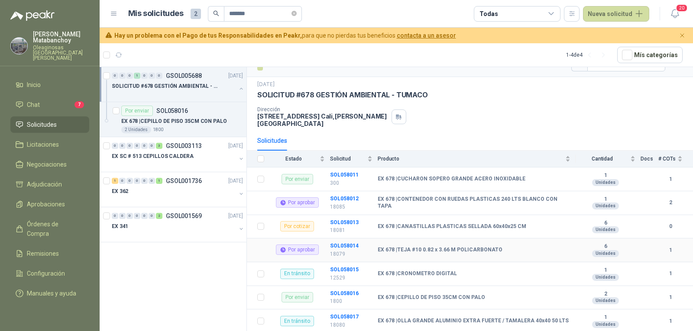
scroll to position [24, 0]
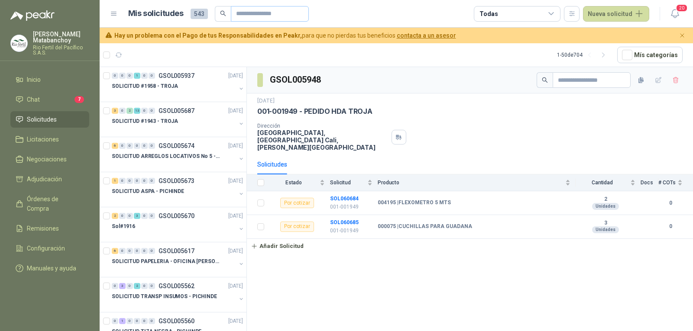
click at [279, 6] on span at bounding box center [270, 14] width 78 height 16
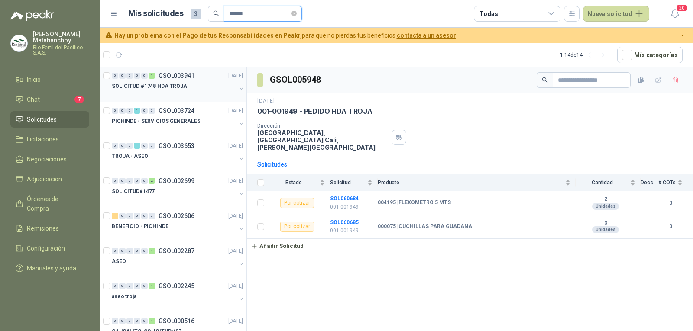
type input "******"
click at [185, 97] on div at bounding box center [174, 94] width 124 height 7
click at [175, 92] on div at bounding box center [174, 94] width 124 height 7
